Goal: Entertainment & Leisure: Consume media (video, audio)

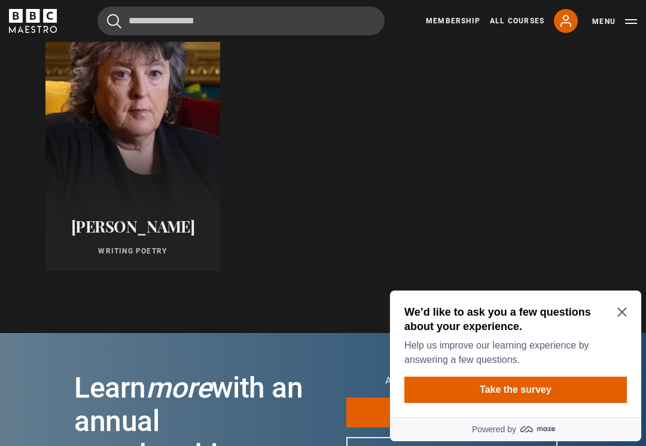
scroll to position [663, 0]
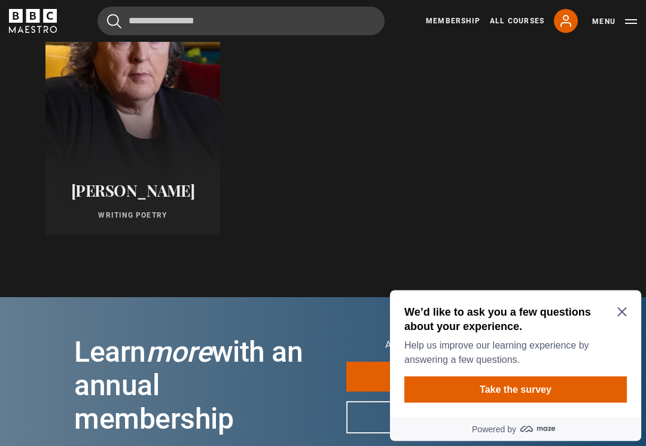
click at [618, 315] on icon "Close Maze Prompt" at bounding box center [622, 312] width 10 height 10
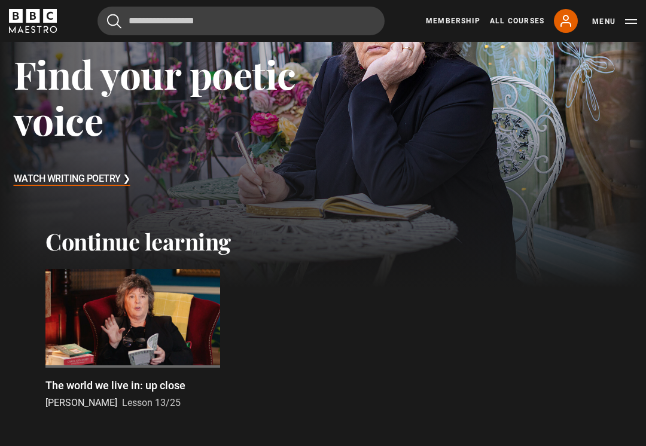
scroll to position [118, 0]
click at [115, 318] on div at bounding box center [132, 318] width 175 height 98
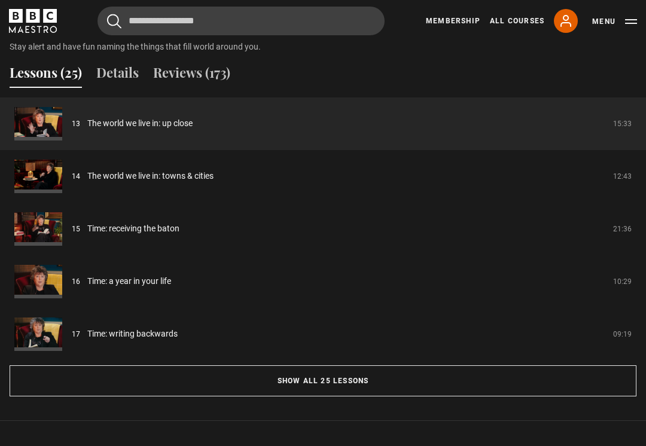
scroll to position [942, 0]
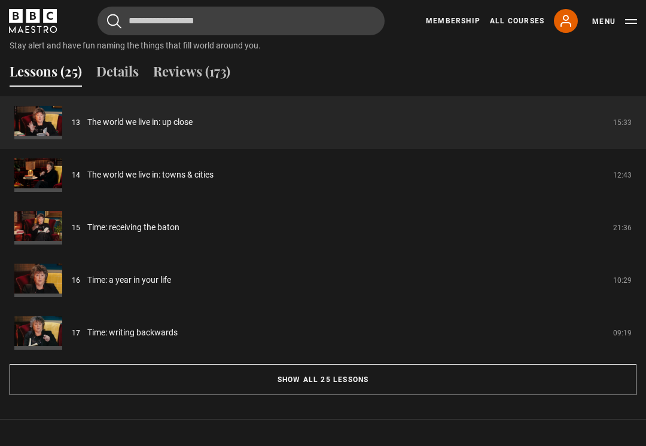
click at [156, 377] on button "Show all 25 lessons" at bounding box center [323, 379] width 627 height 31
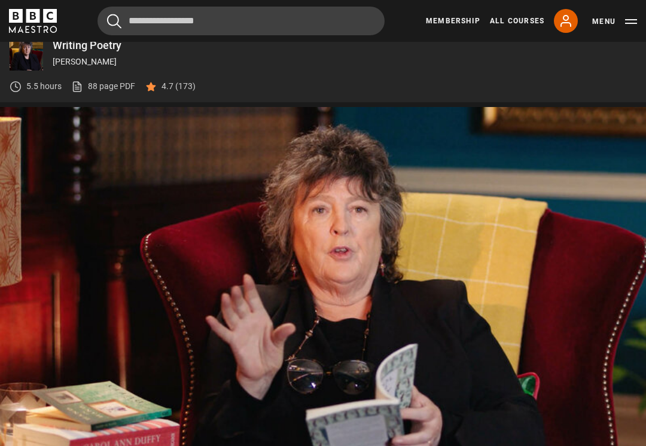
scroll to position [451, 0]
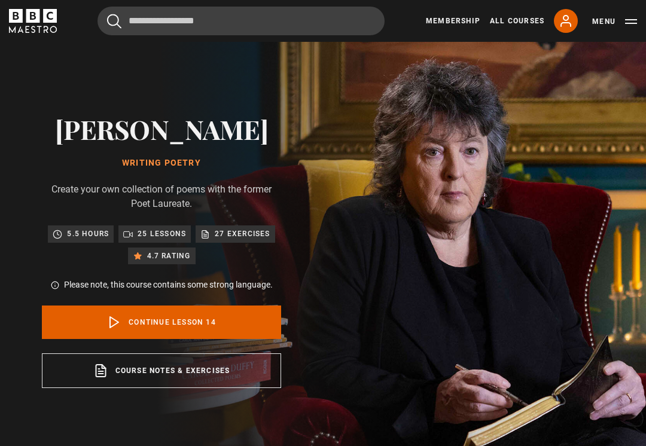
click at [625, 25] on button "Menu" at bounding box center [614, 22] width 45 height 12
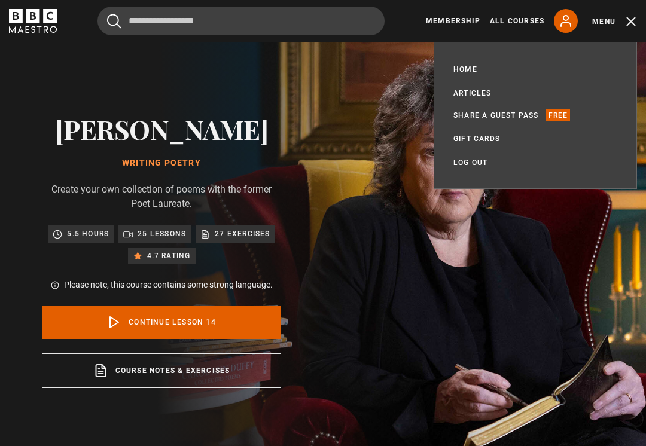
click at [323, 117] on div "Carol Ann Duffy Writing Poetry Create your own collection of poems with the for…" at bounding box center [161, 251] width 323 height 418
click at [481, 114] on link "Share a guest pass" at bounding box center [496, 115] width 86 height 12
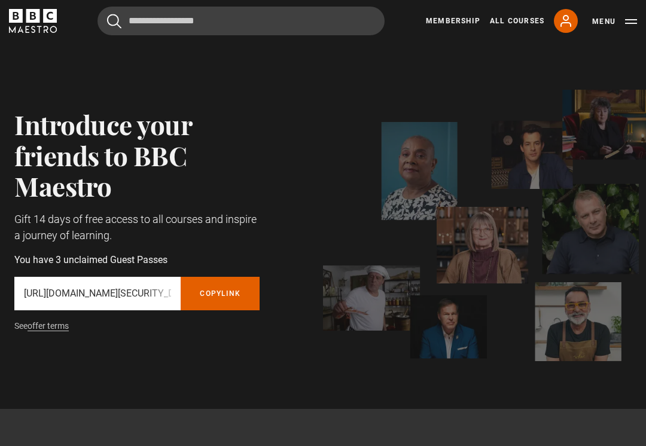
click at [212, 261] on p "You have 3 unclaimed Guest Passes" at bounding box center [136, 260] width 245 height 14
